Goal: Navigation & Orientation: Understand site structure

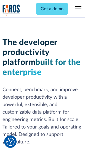
scroll to position [83, 0]
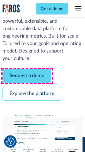
click at [27, 76] on link "Request a demo" at bounding box center [26, 77] width 49 height 14
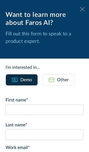
click at [80, 9] on icon at bounding box center [82, 9] width 4 height 4
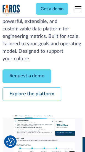
scroll to position [101, 0]
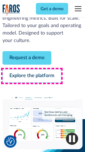
click at [32, 76] on link "Explore the platform" at bounding box center [31, 77] width 59 height 14
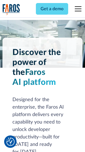
scroll to position [4224, 0]
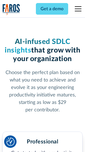
scroll to position [881, 0]
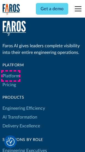
click at [11, 76] on link "Platform" at bounding box center [10, 76] width 17 height 9
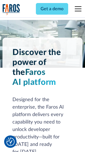
scroll to position [4402, 0]
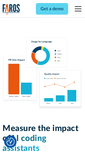
scroll to position [3462, 0]
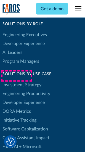
click at [17, 107] on link "DORA Metrics" at bounding box center [16, 111] width 29 height 9
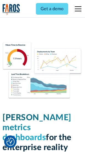
scroll to position [2456, 0]
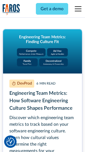
scroll to position [2524, 0]
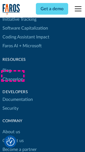
click at [13, 76] on link "Changelog" at bounding box center [12, 79] width 21 height 9
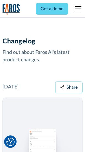
scroll to position [6798, 0]
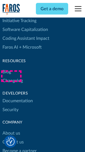
click at [11, 129] on link "About us" at bounding box center [11, 133] width 18 height 9
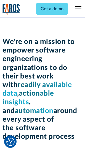
scroll to position [1919, 0]
